Goal: Information Seeking & Learning: Understand process/instructions

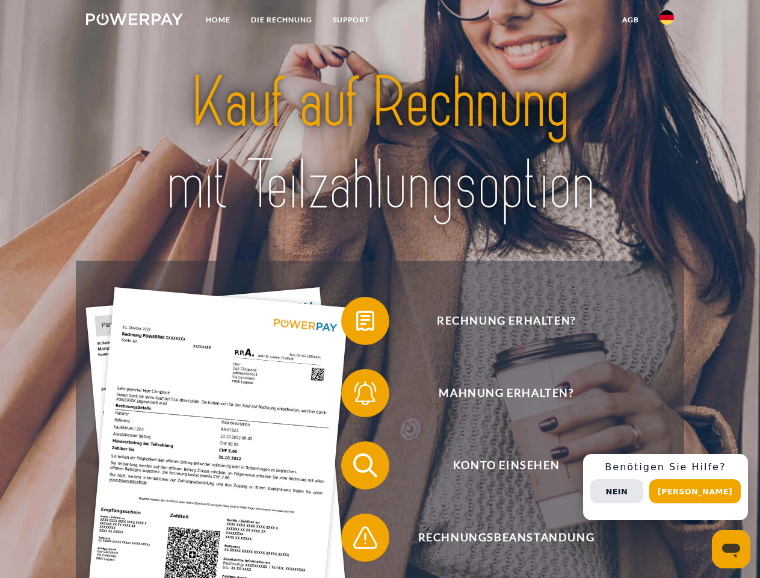
click at [134, 21] on img at bounding box center [134, 19] width 97 height 12
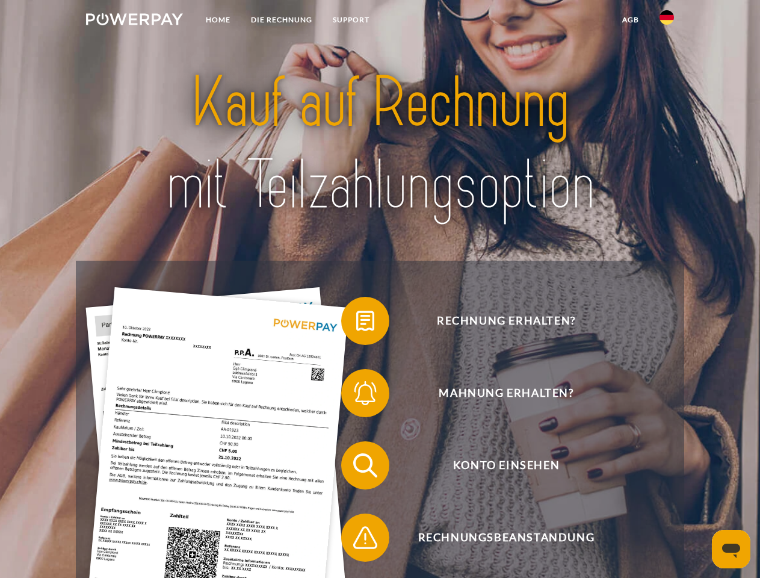
click at [667, 21] on img at bounding box center [667, 17] width 14 height 14
click at [630, 20] on link "agb" at bounding box center [630, 20] width 37 height 22
click at [356, 323] on span at bounding box center [347, 321] width 60 height 60
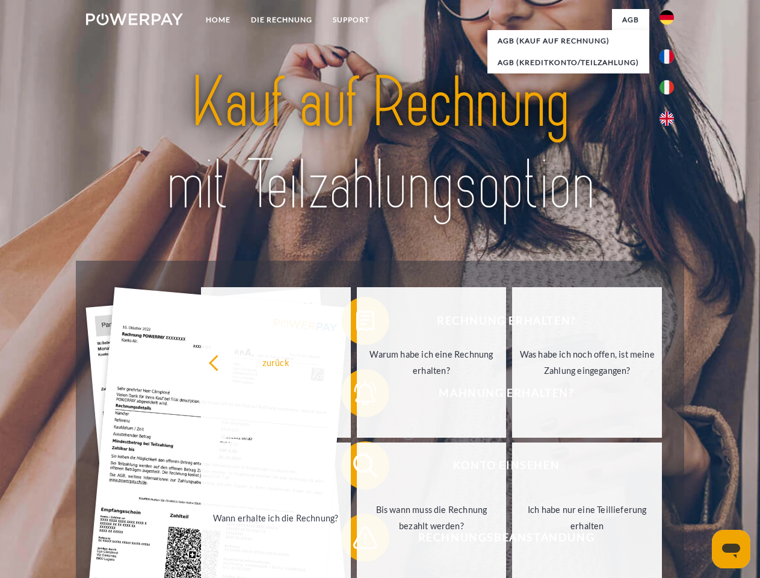
click at [357, 396] on link "Warum habe ich eine Rechnung erhalten?" at bounding box center [432, 362] width 150 height 150
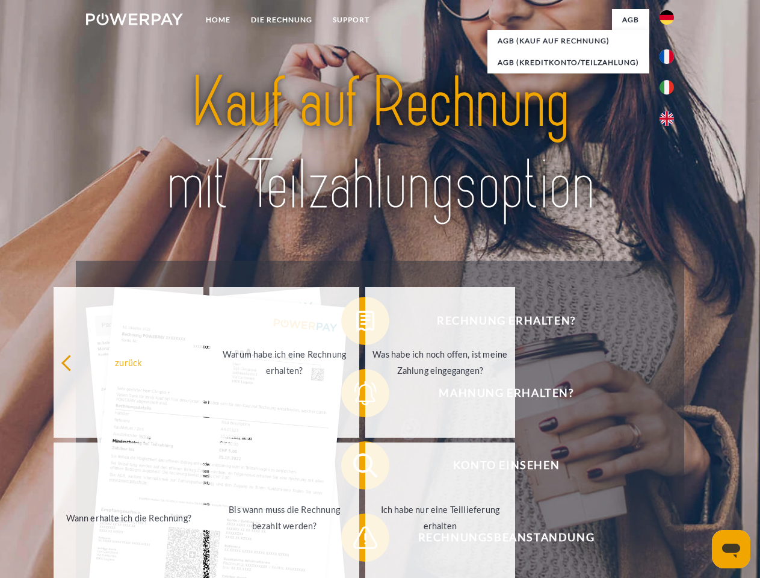
click at [356, 468] on div "Rechnung erhalten? Mahnung erhalten? Konto einsehen" at bounding box center [380, 502] width 608 height 482
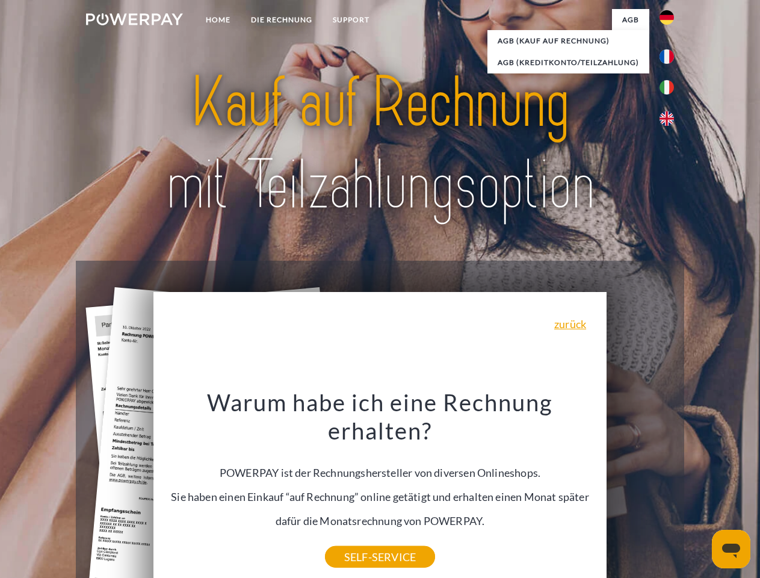
click at [356, 540] on div "Warum habe ich eine Rechnung erhalten? POWERPAY ist der Rechnungshersteller von…" at bounding box center [380, 472] width 439 height 169
click at [670, 487] on div "Rechnung erhalten? Mahnung erhalten? Konto einsehen" at bounding box center [380, 502] width 608 height 482
click at [641, 489] on span "Konto einsehen" at bounding box center [506, 465] width 295 height 48
click at [700, 491] on header "Home DIE RECHNUNG SUPPORT" at bounding box center [380, 415] width 760 height 831
